Goal: Information Seeking & Learning: Learn about a topic

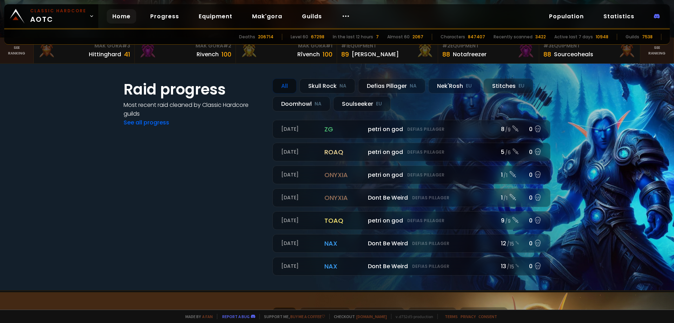
scroll to position [176, 0]
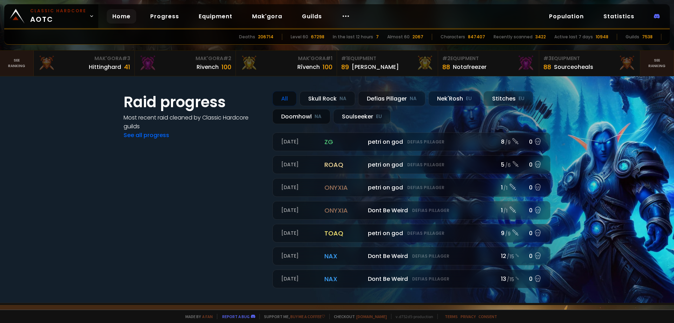
click at [302, 123] on div "Doomhowl NA" at bounding box center [302, 116] width 58 height 15
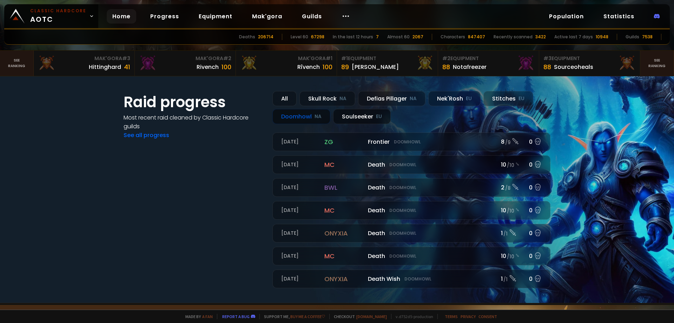
click at [351, 112] on div "Soulseeker EU" at bounding box center [362, 116] width 58 height 15
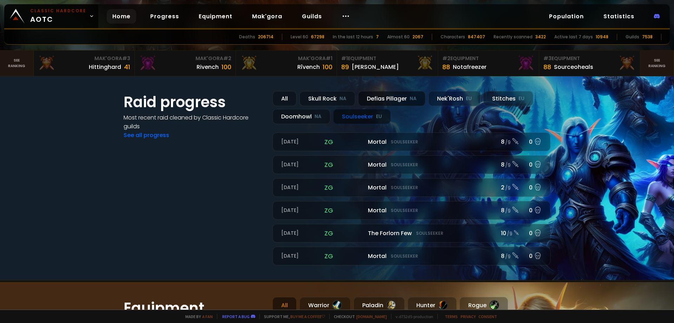
click at [391, 98] on div "Defias Pillager NA" at bounding box center [391, 98] width 67 height 15
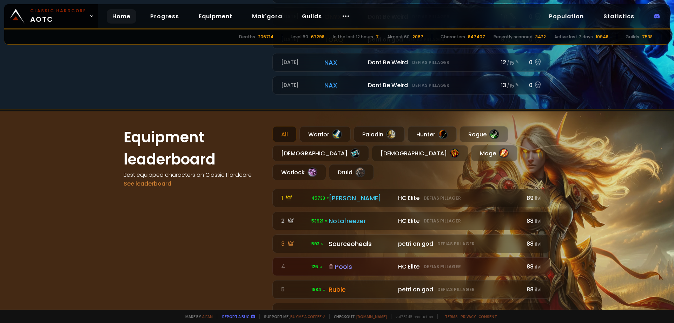
scroll to position [386, 0]
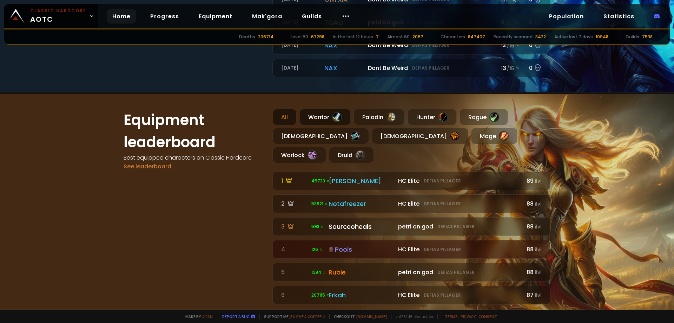
click at [321, 116] on div "Warrior" at bounding box center [325, 117] width 51 height 16
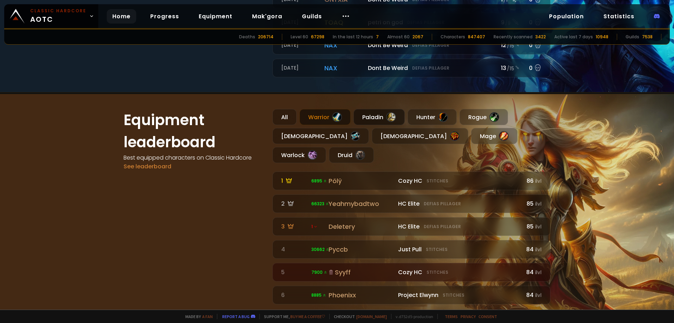
click at [372, 119] on div "Paladin" at bounding box center [379, 117] width 51 height 16
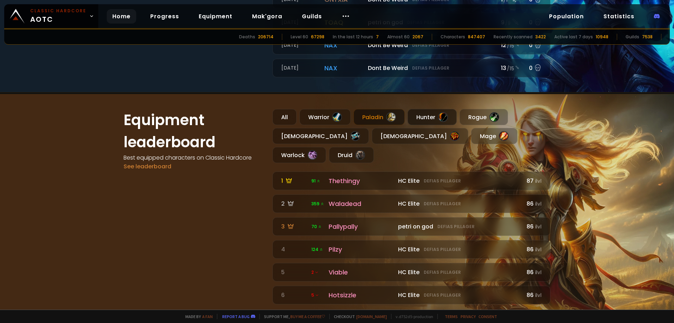
click at [433, 119] on div "Hunter" at bounding box center [432, 117] width 49 height 16
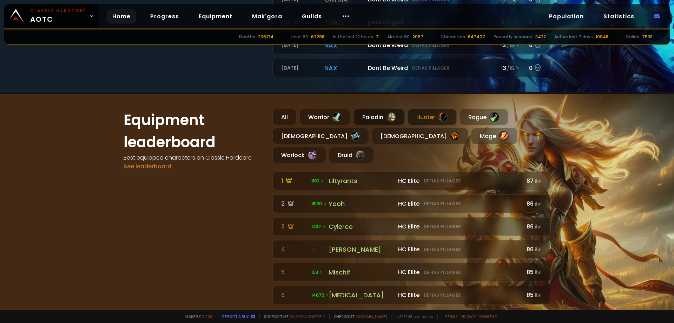
click at [379, 117] on div "Paladin" at bounding box center [379, 117] width 51 height 16
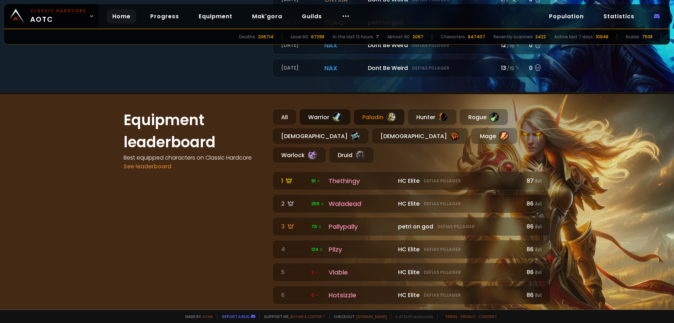
click at [336, 115] on div at bounding box center [337, 117] width 10 height 10
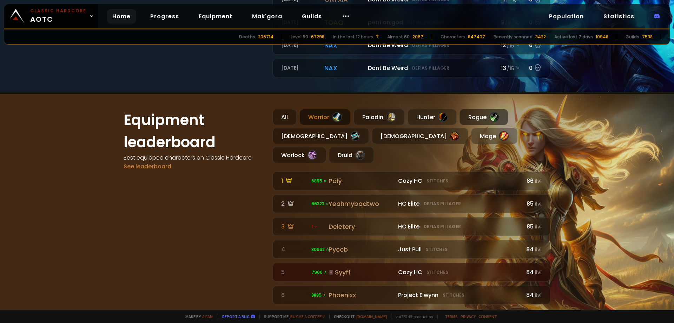
click at [478, 114] on div "Rogue" at bounding box center [484, 117] width 48 height 16
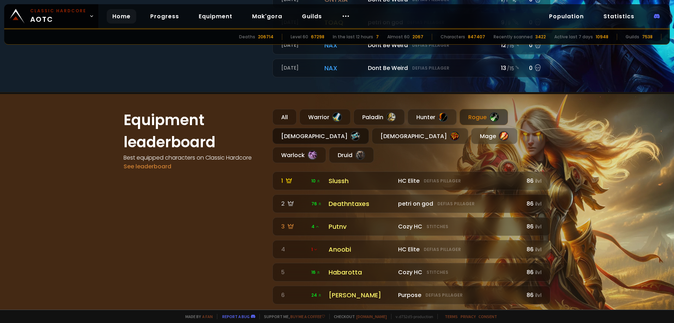
click at [306, 132] on div "[DEMOGRAPHIC_DATA]" at bounding box center [321, 136] width 97 height 16
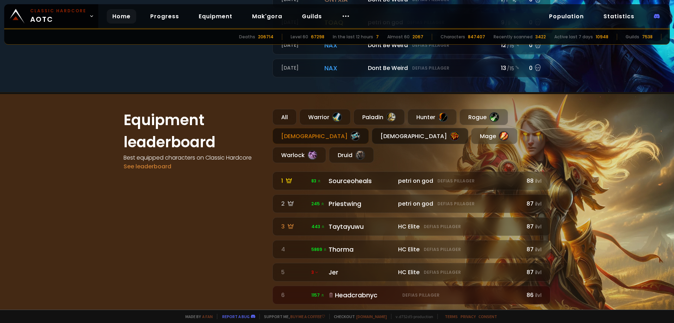
drag, startPoint x: 356, startPoint y: 132, endPoint x: 367, endPoint y: 133, distance: 11.7
click at [450, 132] on div at bounding box center [455, 136] width 10 height 10
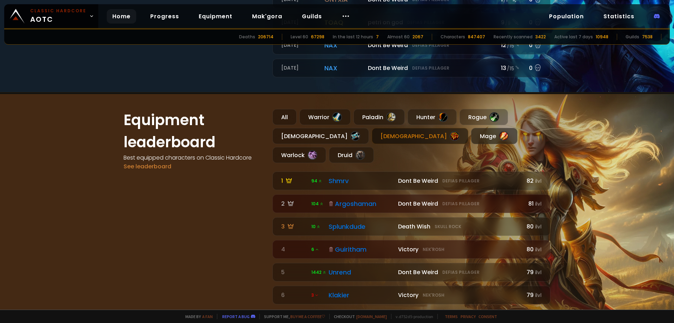
click at [471, 135] on div "Mage" at bounding box center [494, 136] width 46 height 16
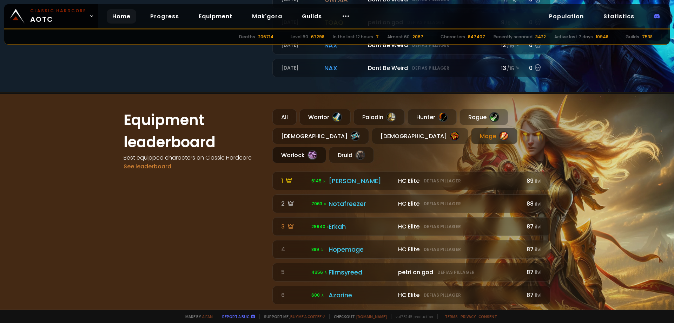
click at [326, 147] on div "Warlock" at bounding box center [300, 155] width 54 height 16
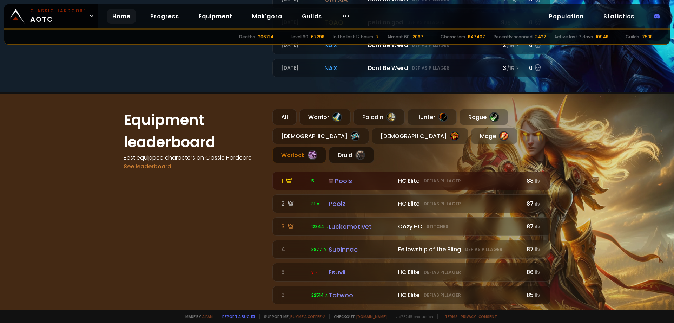
click at [365, 150] on div at bounding box center [360, 155] width 10 height 10
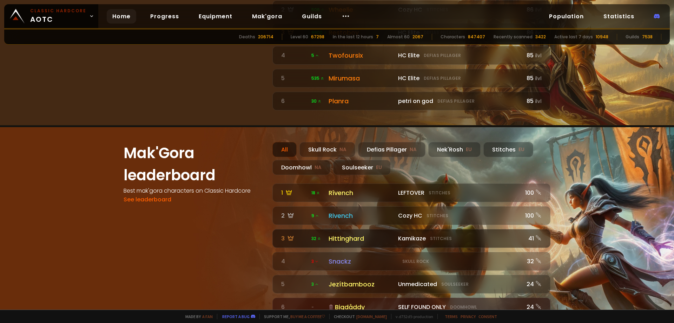
scroll to position [597, 0]
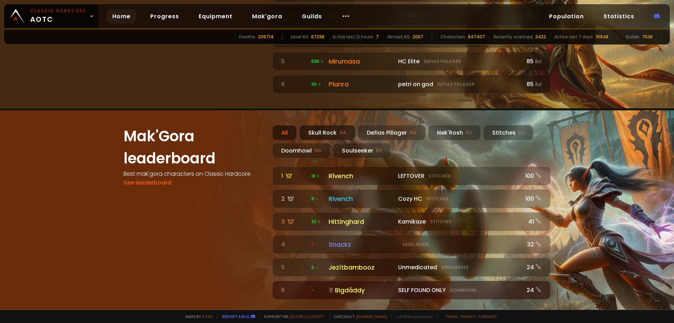
click at [336, 125] on div "Skull Rock NA" at bounding box center [328, 132] width 56 height 15
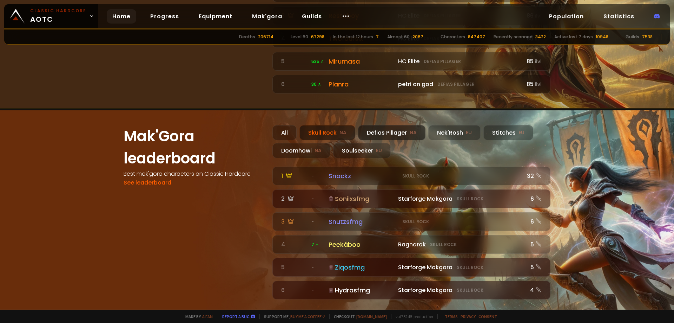
click at [372, 125] on div "Defias Pillager NA" at bounding box center [391, 132] width 67 height 15
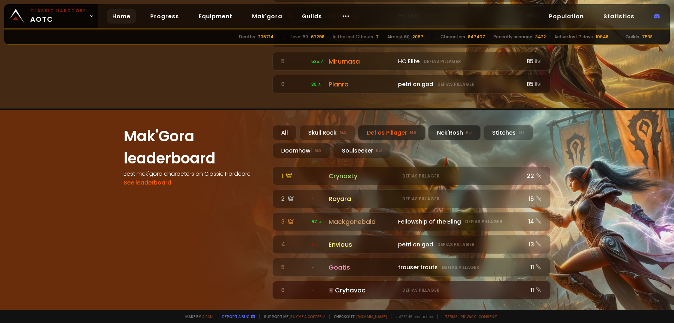
click at [437, 125] on div "Nek'Rosh EU" at bounding box center [454, 132] width 52 height 15
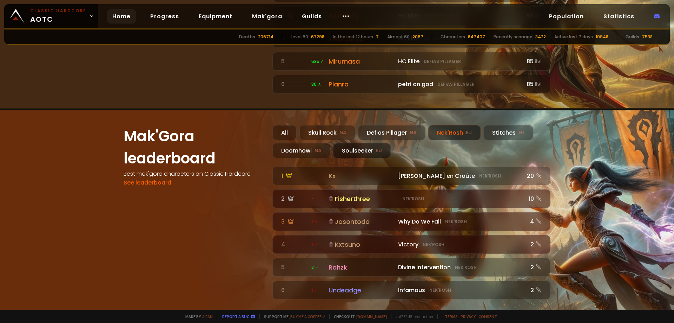
drag, startPoint x: 311, startPoint y: 133, endPoint x: 332, endPoint y: 133, distance: 21.4
click at [312, 143] on div "Doomhowl NA" at bounding box center [302, 150] width 58 height 15
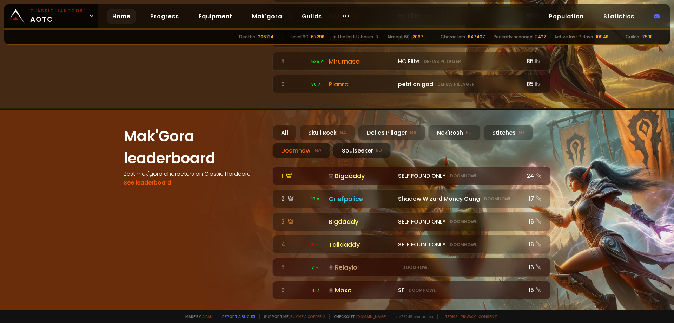
click at [366, 143] on div "Soulseeker EU" at bounding box center [362, 150] width 58 height 15
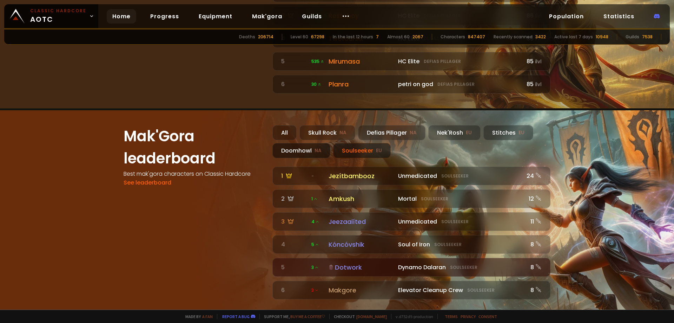
click at [288, 143] on div "Doomhowl NA" at bounding box center [302, 150] width 58 height 15
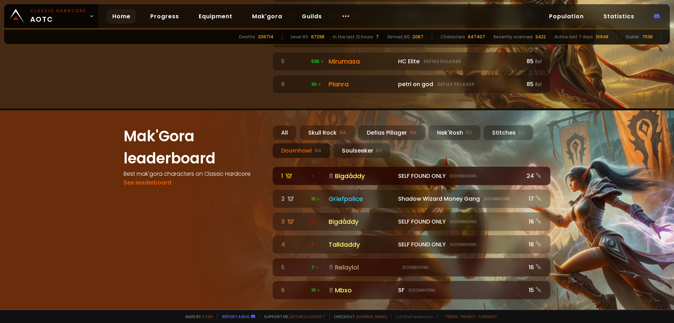
click at [359, 171] on div "Bigdåddy" at bounding box center [361, 175] width 65 height 9
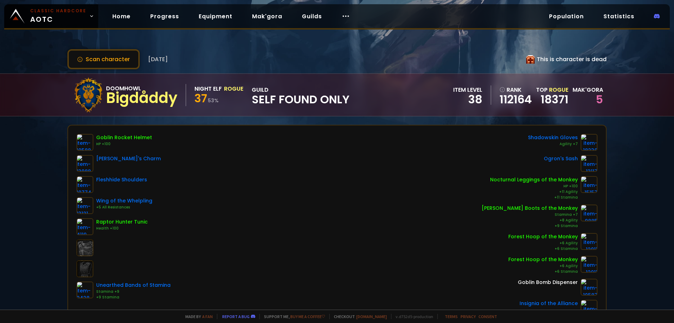
drag, startPoint x: 359, startPoint y: 155, endPoint x: 17, endPoint y: 152, distance: 341.4
click at [17, 152] on div "Scan character [DATE] This is character is dead Doomhowl Bigdåddy Night Elf Rog…" at bounding box center [337, 154] width 674 height 309
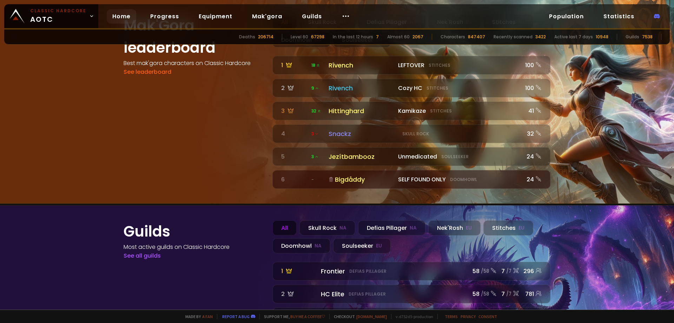
scroll to position [778, 0]
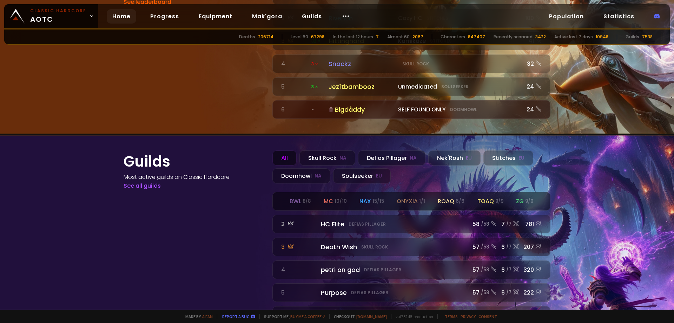
click at [373, 198] on small "15 / 15" at bounding box center [379, 201] width 12 height 7
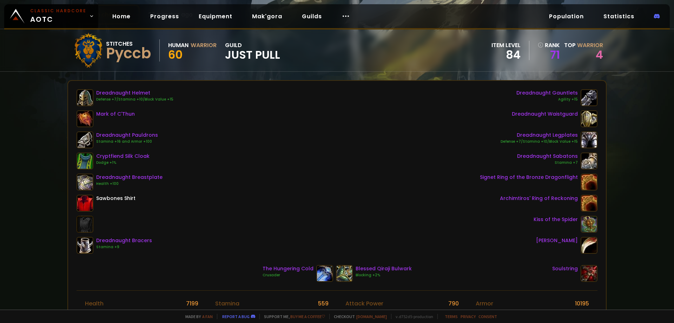
scroll to position [35, 0]
